Goal: Task Accomplishment & Management: Manage account settings

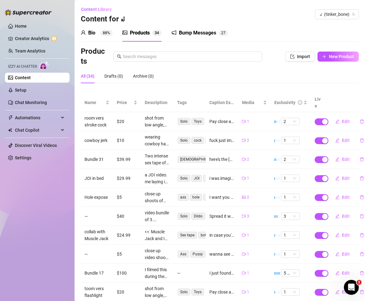
scroll to position [30, 0]
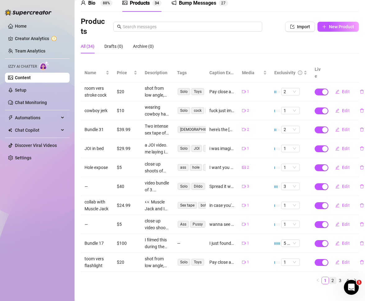
click at [334, 277] on link "2" at bounding box center [332, 280] width 7 height 7
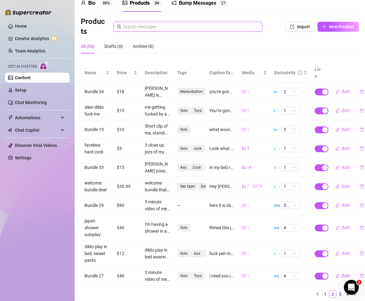
click at [149, 26] on input "text" at bounding box center [191, 26] width 136 height 7
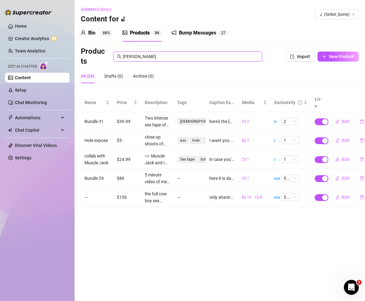
type input "[PERSON_NAME]"
click at [224, 118] on div "here's the [PERSON_NAME] ;) getting bred by him so such a turn on 🫦 i have thro…" at bounding box center [221, 121] width 25 height 7
click at [225, 118] on div "here's the [PERSON_NAME] ;) getting bred by him so such a turn on 🫦 i have thro…" at bounding box center [221, 121] width 25 height 7
click at [341, 117] on button "Edit" at bounding box center [342, 122] width 25 height 10
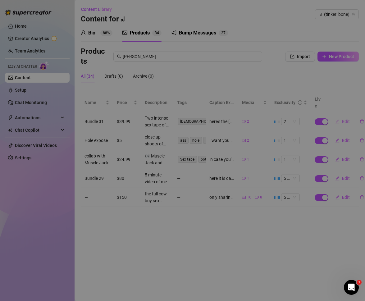
type textarea "here's the [PERSON_NAME] ;) getting bred by him so such a turn on 🫦 i have thro…"
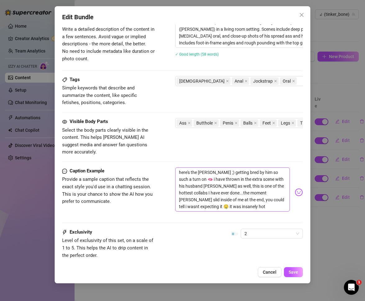
scroll to position [277, 0]
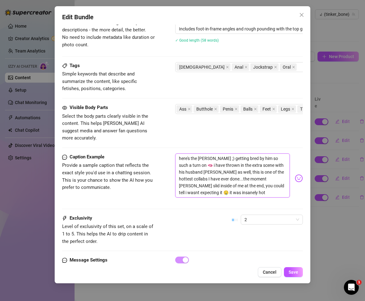
drag, startPoint x: 178, startPoint y: 150, endPoint x: 234, endPoint y: 188, distance: 67.7
click at [234, 188] on textarea "here's the [PERSON_NAME] ;) getting bred by him so such a turn on 🫦 i have thro…" at bounding box center [232, 176] width 115 height 44
click at [271, 269] on button "Cancel" at bounding box center [270, 272] width 24 height 10
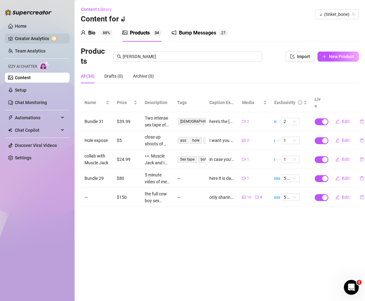
click at [52, 39] on link "Creator Analytics" at bounding box center [40, 39] width 50 height 10
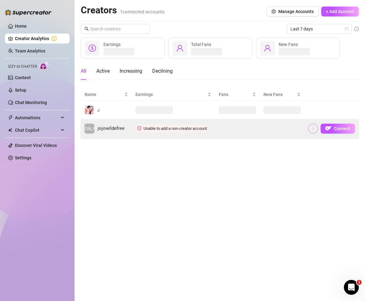
click at [311, 127] on icon "more" at bounding box center [313, 128] width 4 height 4
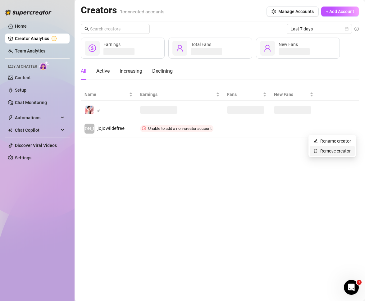
click at [337, 152] on link "Remove creator" at bounding box center [332, 151] width 37 height 5
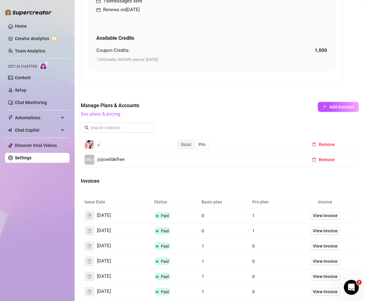
scroll to position [229, 0]
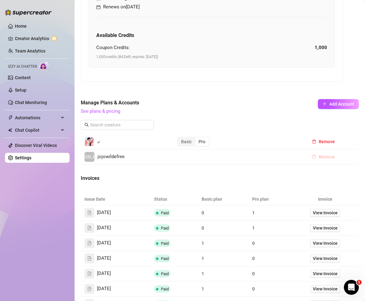
click at [331, 158] on span "Remove" at bounding box center [327, 156] width 16 height 5
